Goal: Navigation & Orientation: Find specific page/section

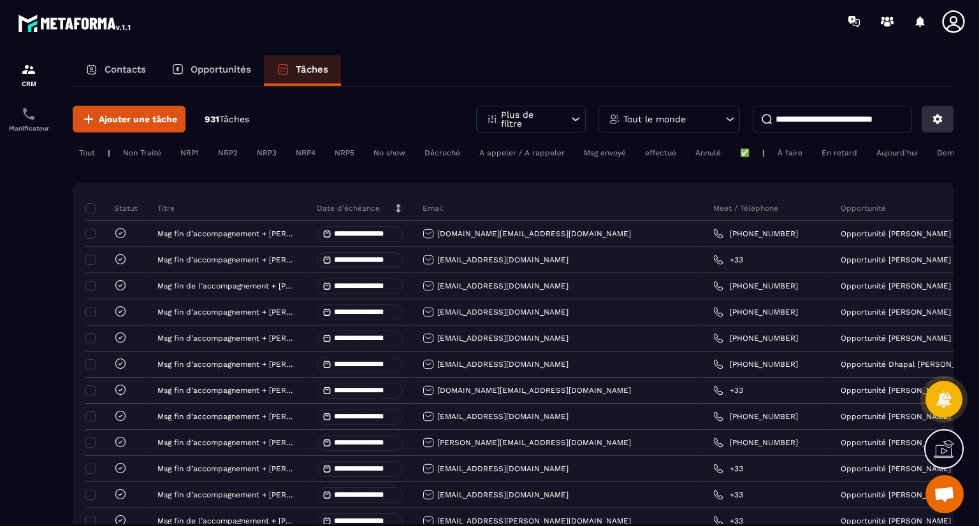
click at [937, 116] on icon at bounding box center [938, 120] width 10 height 10
click at [44, 73] on div "CRM" at bounding box center [28, 74] width 51 height 25
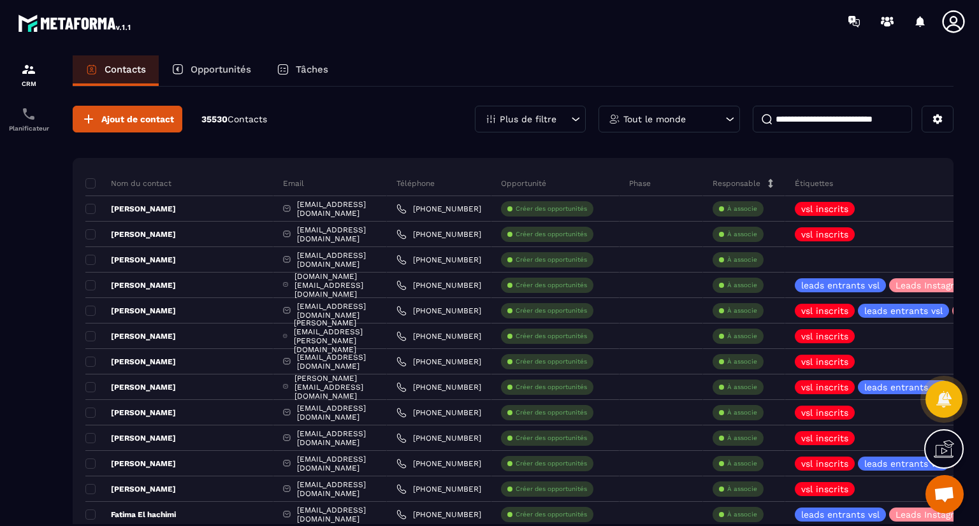
click at [44, 21] on img at bounding box center [75, 22] width 115 height 23
click at [48, 28] on img at bounding box center [75, 22] width 115 height 23
click at [976, 161] on section "CRM Planificateur Contacts Opportunités Tâches Ajout de contact 35530 Contacts …" at bounding box center [489, 303] width 979 height 520
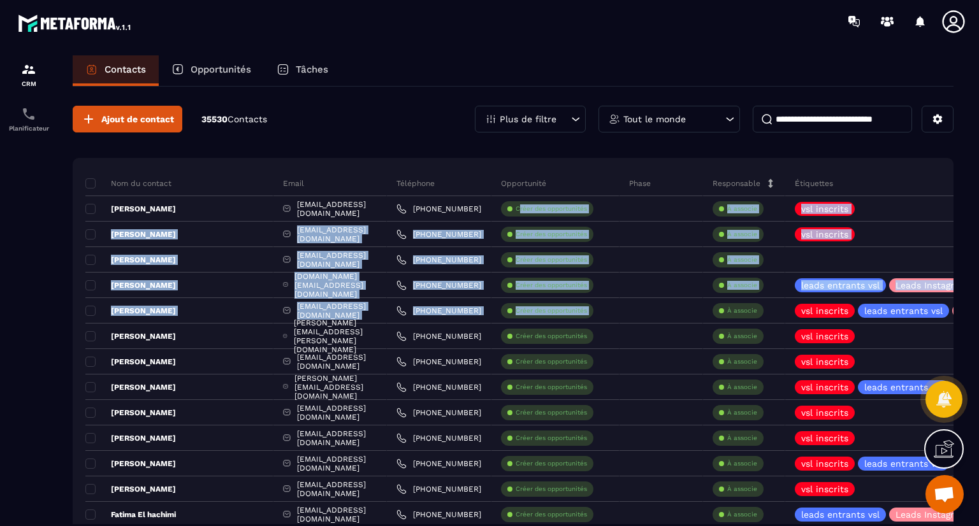
drag, startPoint x: 673, startPoint y: 322, endPoint x: 515, endPoint y: 156, distance: 229.5
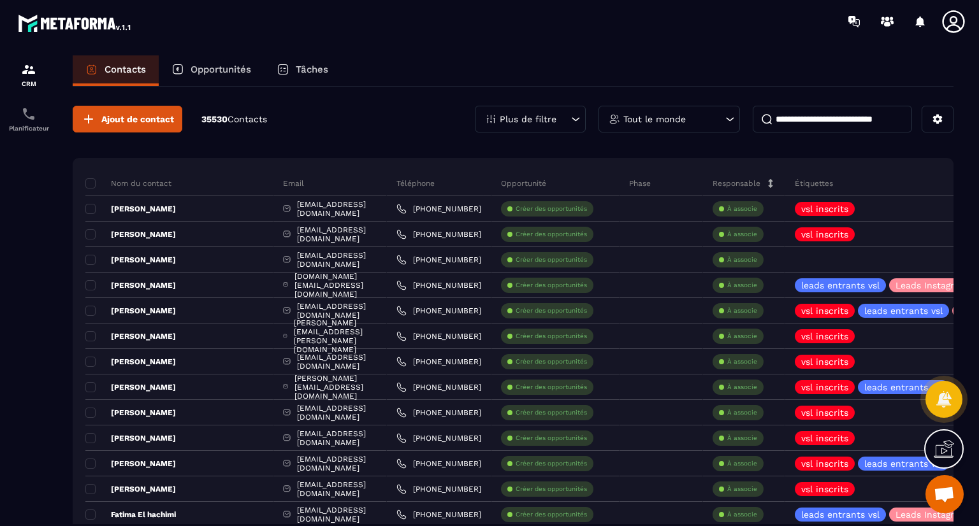
click at [402, 39] on div at bounding box center [564, 21] width 829 height 43
